Goal: Task Accomplishment & Management: Complete application form

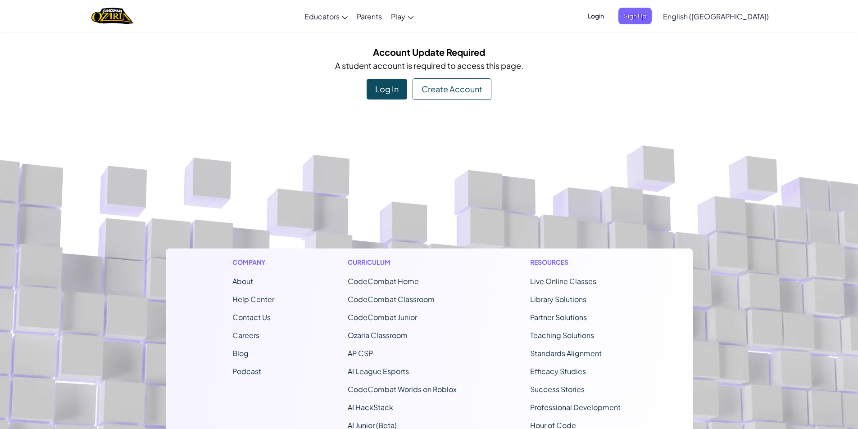
click at [365, 85] on div "Account Update Required A student account is required to access this page. Log …" at bounding box center [429, 72] width 527 height 55
click at [389, 94] on div "Log In" at bounding box center [387, 89] width 41 height 21
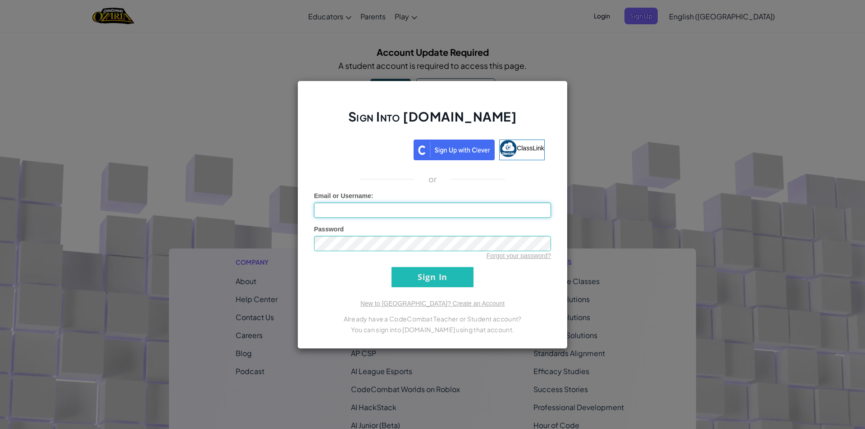
click at [359, 209] on input "Email or Username :" at bounding box center [432, 210] width 237 height 15
type input "[EMAIL_ADDRESS][DOMAIN_NAME]"
click at [426, 277] on input "Sign In" at bounding box center [433, 277] width 82 height 20
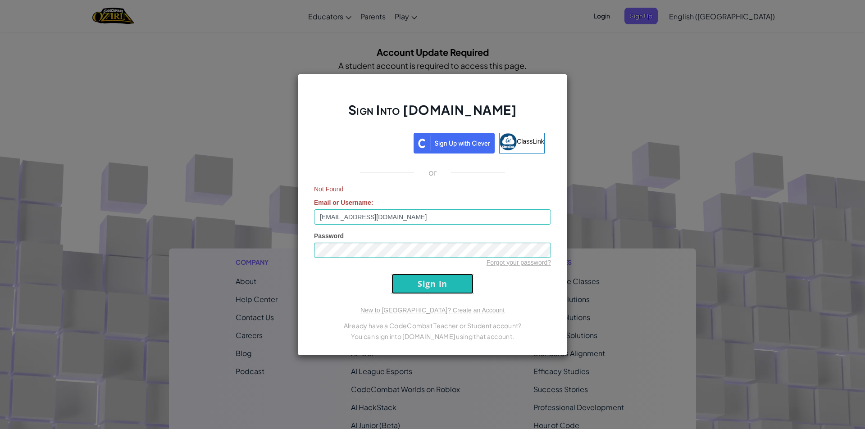
click at [452, 292] on input "Sign In" at bounding box center [433, 284] width 82 height 20
click at [443, 286] on input "Sign In" at bounding box center [433, 284] width 82 height 20
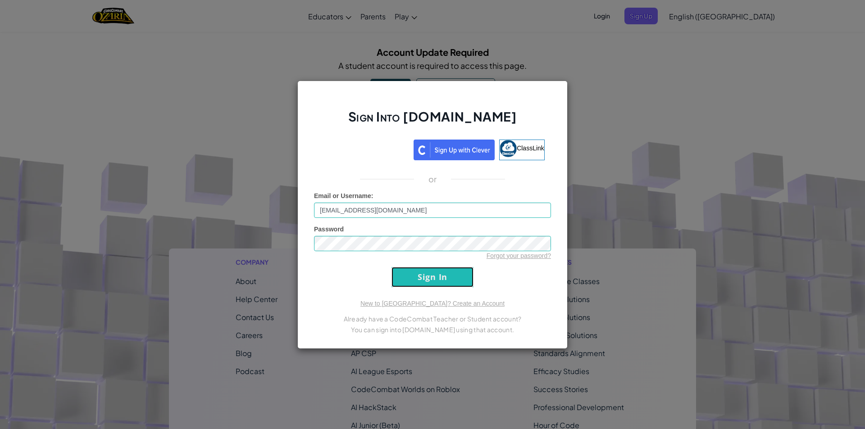
click at [443, 286] on input "Sign In" at bounding box center [433, 277] width 82 height 20
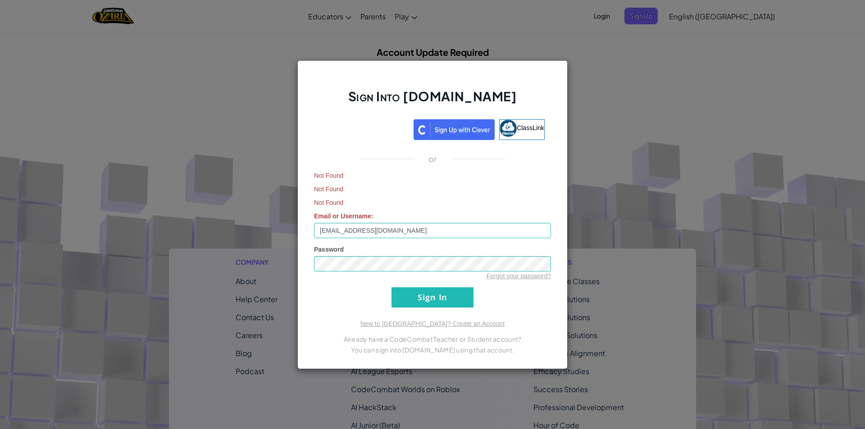
click at [619, 70] on div "Sign Into [DOMAIN_NAME] ClassLink or Not Found Not Found Not Found Email or Use…" at bounding box center [432, 214] width 865 height 429
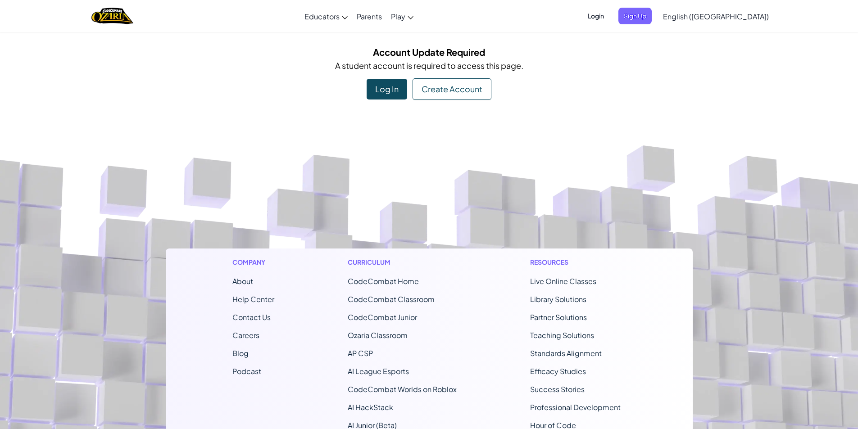
click at [379, 90] on div "Log In" at bounding box center [387, 89] width 41 height 21
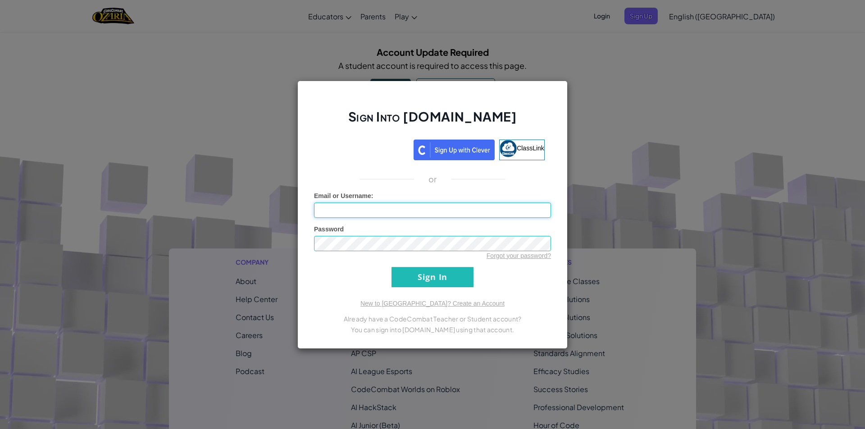
click at [364, 214] on input "Email or Username :" at bounding box center [432, 210] width 237 height 15
click at [662, 207] on div "Sign Into [DOMAIN_NAME] ClassLink or Unknown Error Email or Username : Password…" at bounding box center [432, 214] width 865 height 429
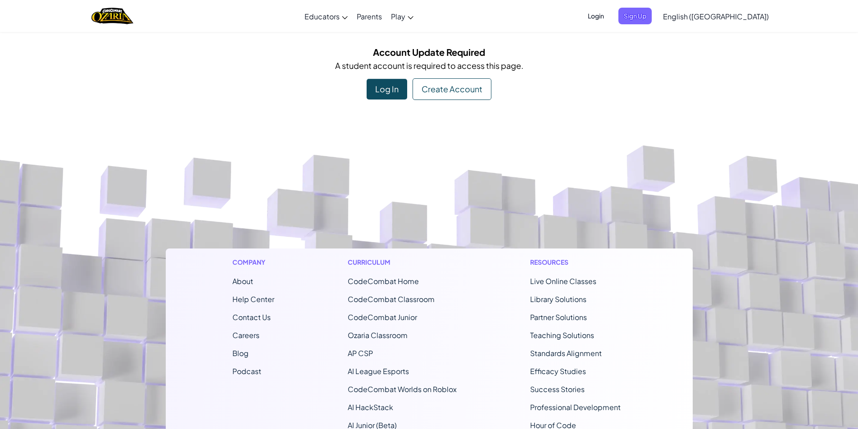
click at [388, 84] on div "Log In" at bounding box center [387, 89] width 41 height 21
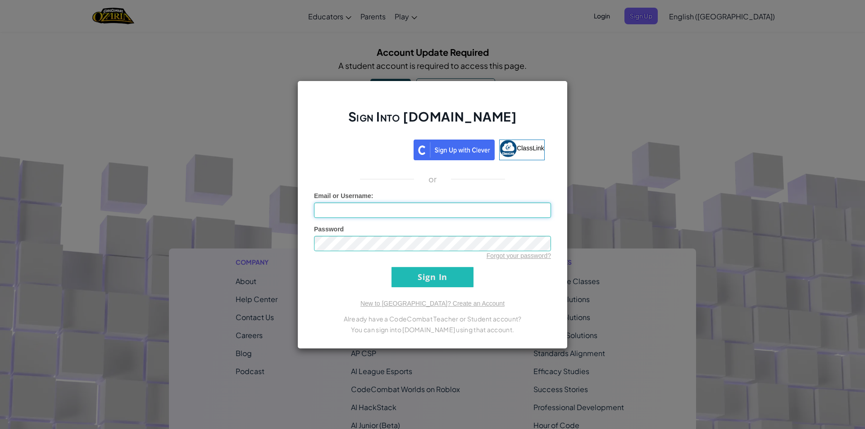
click at [351, 213] on input "Email or Username :" at bounding box center [432, 210] width 237 height 15
type input "[EMAIL_ADDRESS][DOMAIN_NAME]"
click at [414, 282] on input "Sign In" at bounding box center [433, 277] width 82 height 20
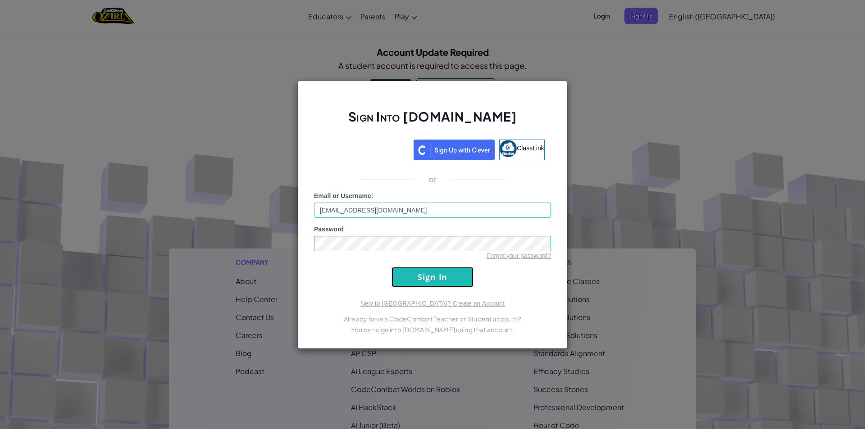
click at [414, 282] on input "Sign In" at bounding box center [433, 277] width 82 height 20
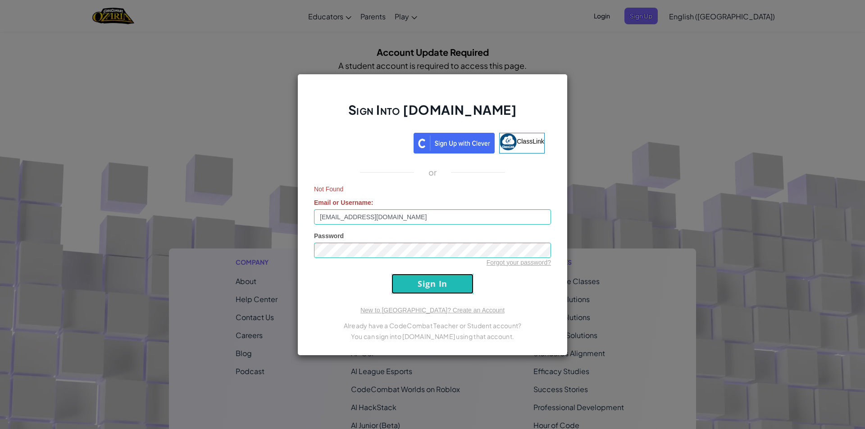
click at [414, 282] on input "Sign In" at bounding box center [433, 284] width 82 height 20
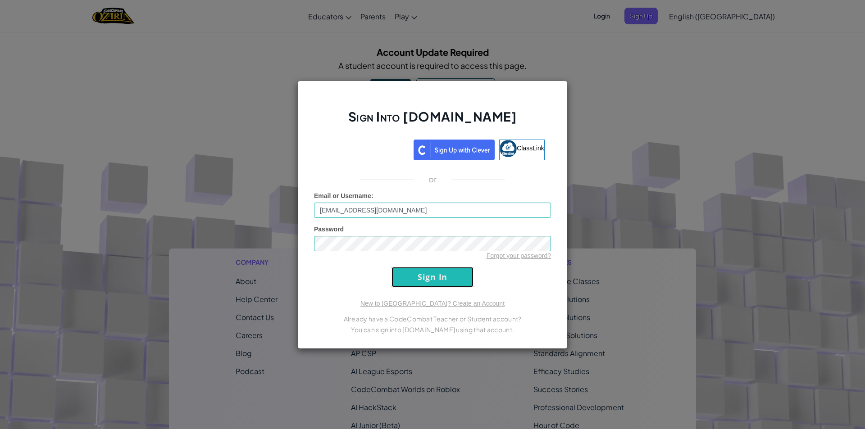
click at [414, 282] on input "Sign In" at bounding box center [433, 277] width 82 height 20
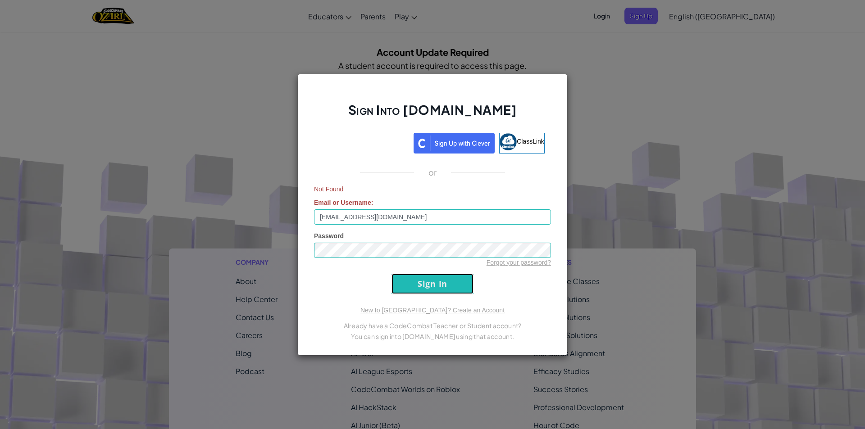
click at [414, 282] on input "Sign In" at bounding box center [433, 284] width 82 height 20
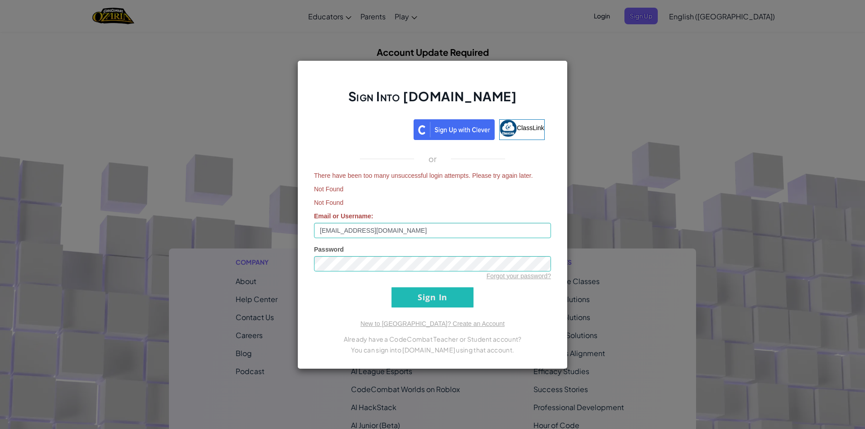
click at [426, 282] on form "There have been too many unsuccessful login attempts. Please try again later. N…" at bounding box center [432, 239] width 237 height 137
click at [430, 302] on input "Sign In" at bounding box center [433, 297] width 82 height 20
click at [430, 320] on link "New to [GEOGRAPHIC_DATA]? Create an Account" at bounding box center [432, 323] width 144 height 7
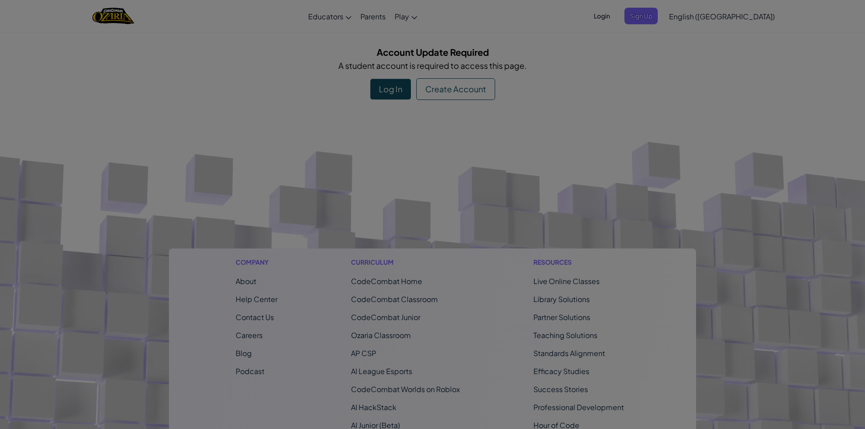
click at [430, 302] on div "Create Account Educators, create a Teacher Account to access the first unit for…" at bounding box center [432, 214] width 865 height 429
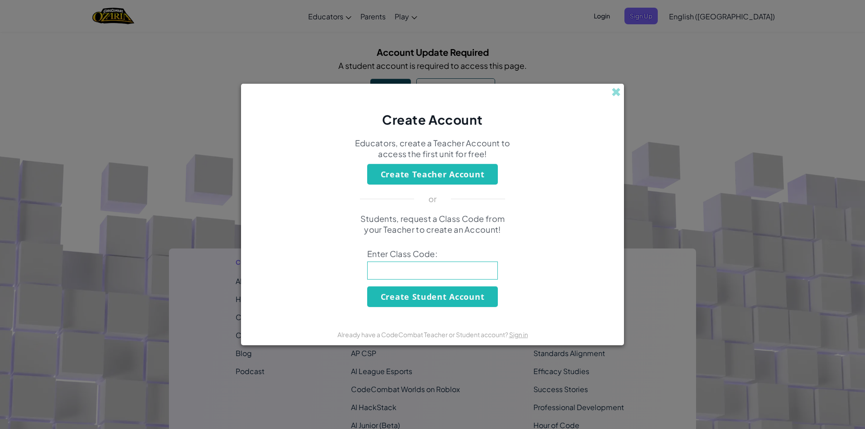
click at [422, 271] on input at bounding box center [432, 271] width 131 height 18
click at [438, 297] on button "Create Student Account" at bounding box center [432, 297] width 131 height 21
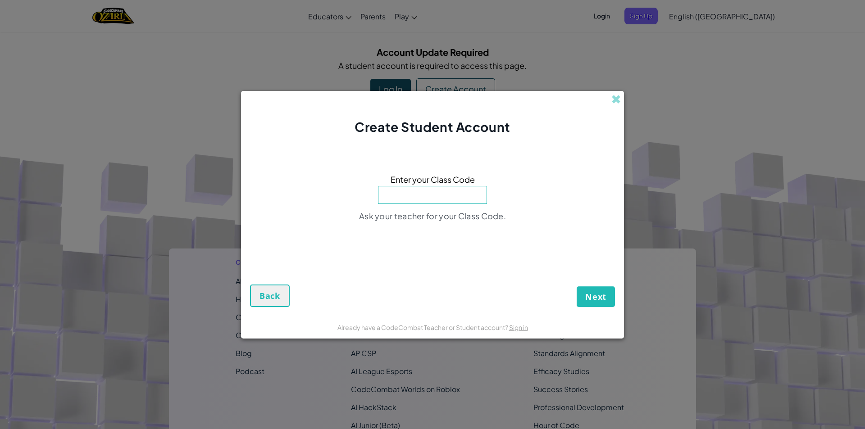
click at [434, 200] on input at bounding box center [432, 195] width 109 height 18
click at [433, 198] on input at bounding box center [432, 195] width 109 height 18
click at [454, 195] on input "More" at bounding box center [432, 196] width 109 height 18
click at [466, 199] on input "MoreTeamPii" at bounding box center [432, 196] width 109 height 18
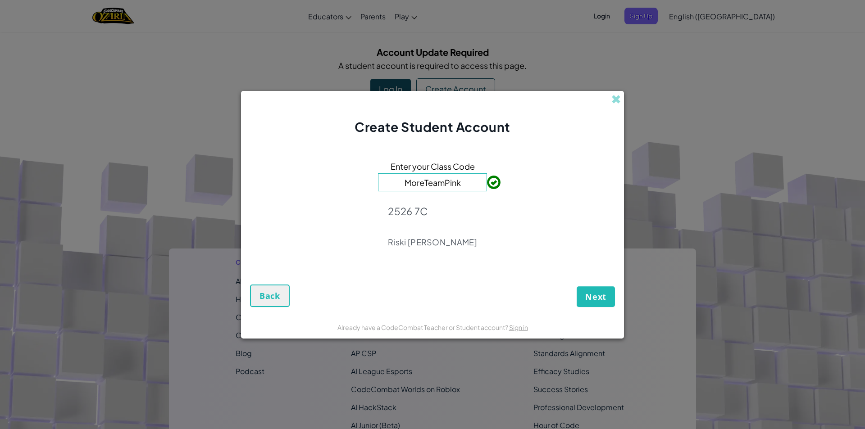
type input "MoreTeamPink"
click at [589, 300] on span "Next" at bounding box center [595, 297] width 21 height 11
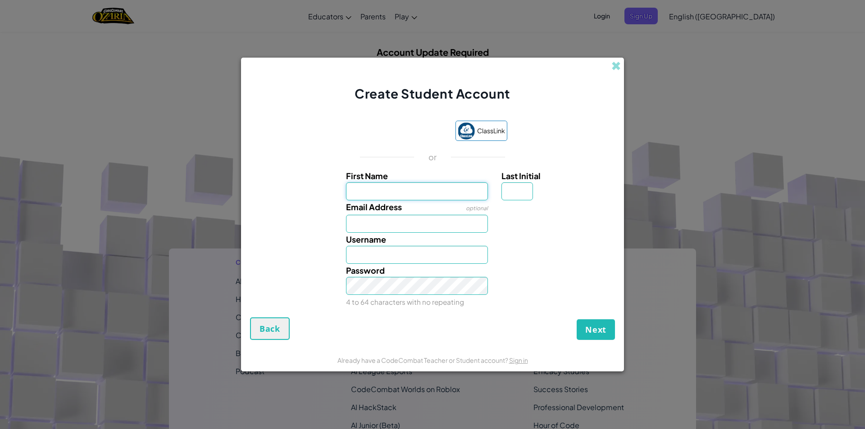
click at [428, 197] on input "First Name" at bounding box center [417, 191] width 142 height 18
type input "anb"
type input "Anb"
click at [391, 194] on input "anb" at bounding box center [417, 191] width 142 height 18
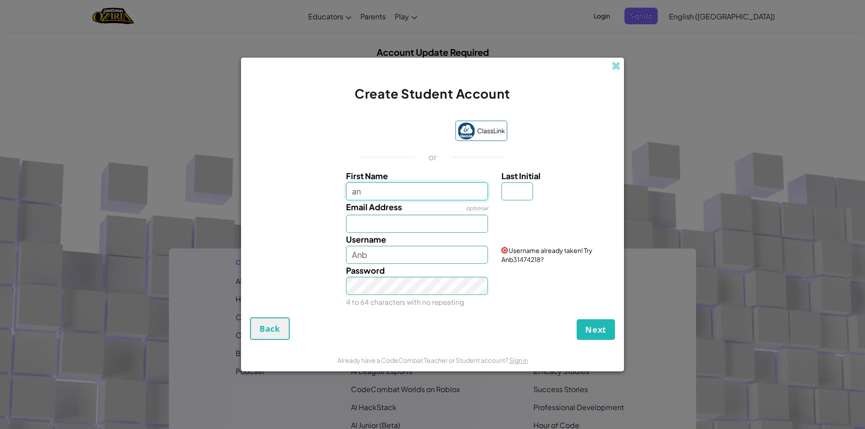
type input "a"
type input "[PERSON_NAME]"
click at [355, 194] on input "[PERSON_NAME]" at bounding box center [417, 191] width 142 height 18
type input "[PERSON_NAME]"
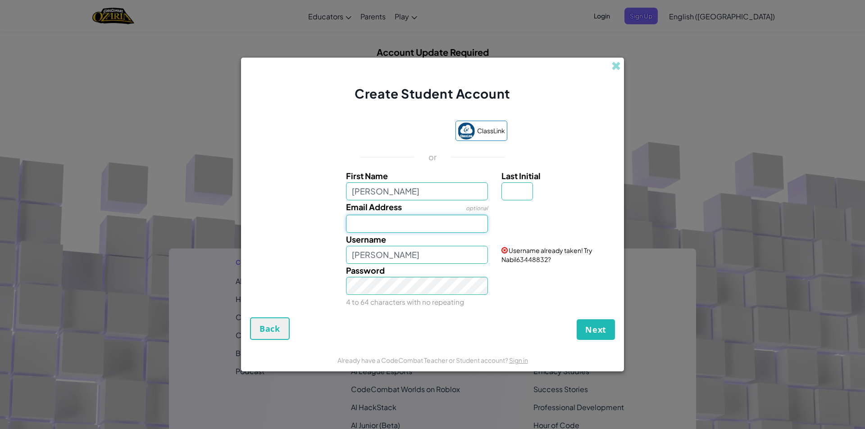
click at [395, 221] on input "Email Address" at bounding box center [417, 224] width 142 height 18
type input "[EMAIL_ADDRESS][DOMAIN_NAME]"
click at [588, 327] on span "Next" at bounding box center [595, 329] width 21 height 11
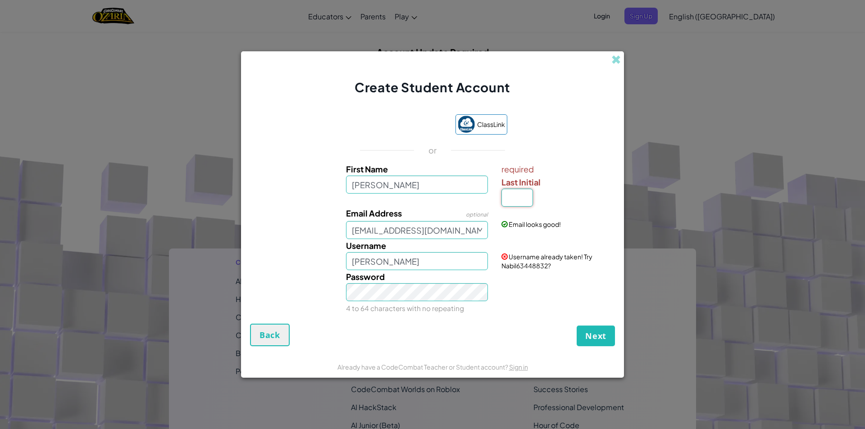
click at [516, 198] on input "Last Initial" at bounding box center [518, 198] width 32 height 18
type input "n"
